Goal: Find specific page/section: Find specific page/section

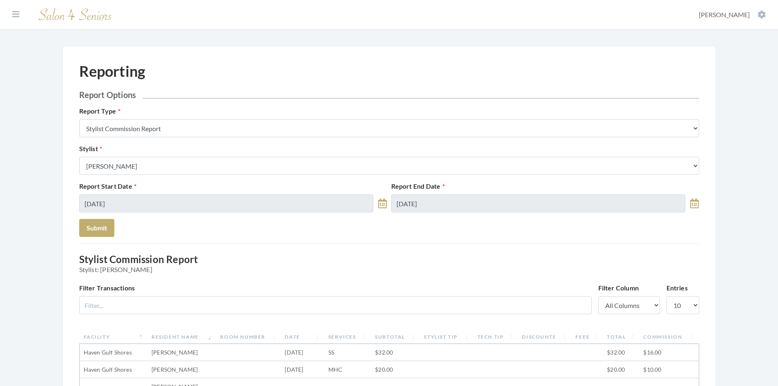
scroll to position [41, 0]
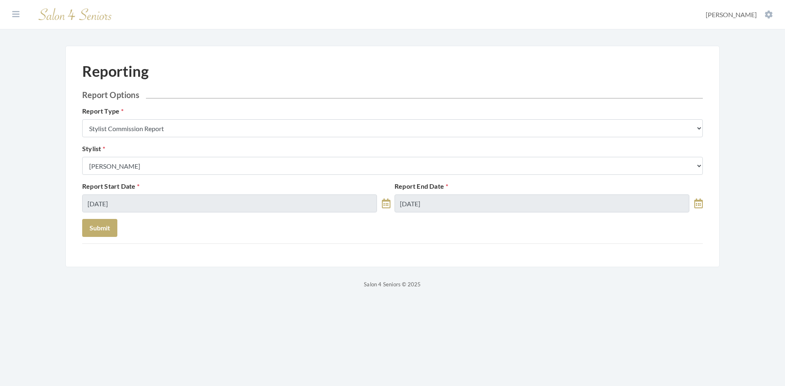
select select "165"
click at [20, 14] on button at bounding box center [16, 14] width 12 height 9
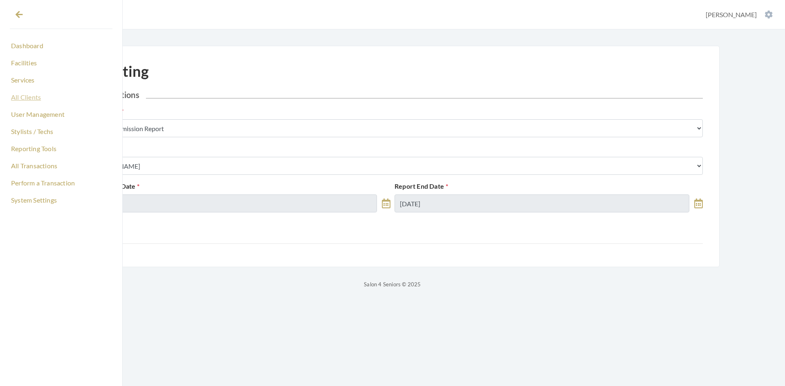
click at [32, 100] on link "All Clients" at bounding box center [61, 97] width 103 height 14
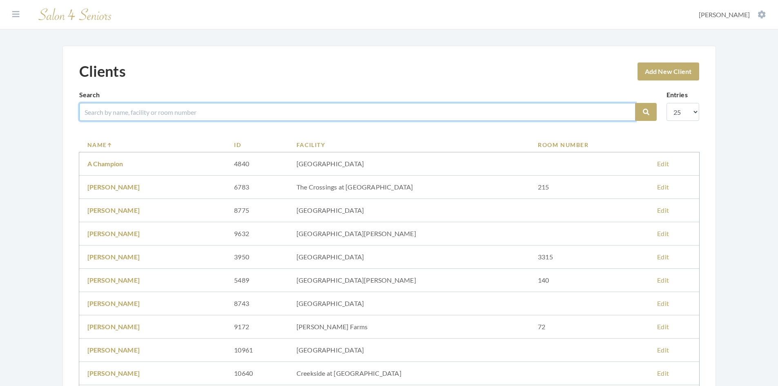
click at [130, 117] on input "search" at bounding box center [357, 112] width 557 height 18
type input "burks"
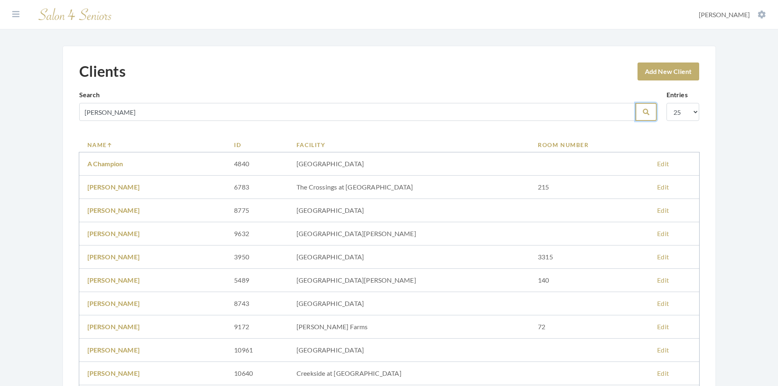
click at [642, 111] on button "Search" at bounding box center [646, 112] width 21 height 18
